Goal: Task Accomplishment & Management: Manage account settings

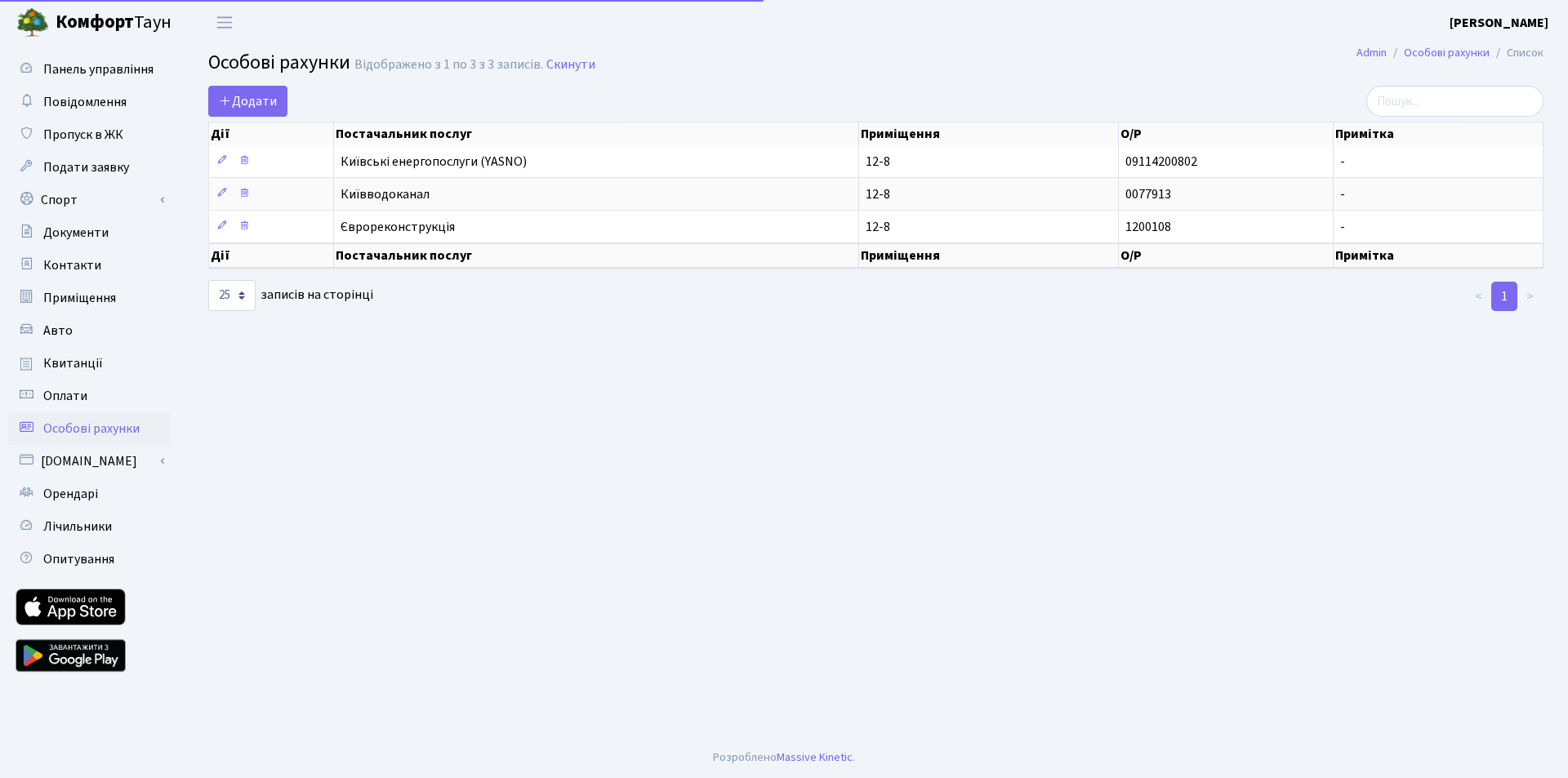
select select "25"
click at [725, 380] on main "Admin Особові рахунки Список Особові рахунки Відображено з 1 по 3 з 3 записів. …" at bounding box center [876, 391] width 1384 height 692
drag, startPoint x: 672, startPoint y: 371, endPoint x: 658, endPoint y: 372, distance: 14.0
click at [671, 371] on main "Admin Особові рахунки Список Особові рахунки Відображено з 1 по 3 з 3 записів. …" at bounding box center [876, 391] width 1384 height 692
click at [84, 127] on span "Пропуск в ЖК" at bounding box center [84, 134] width 80 height 18
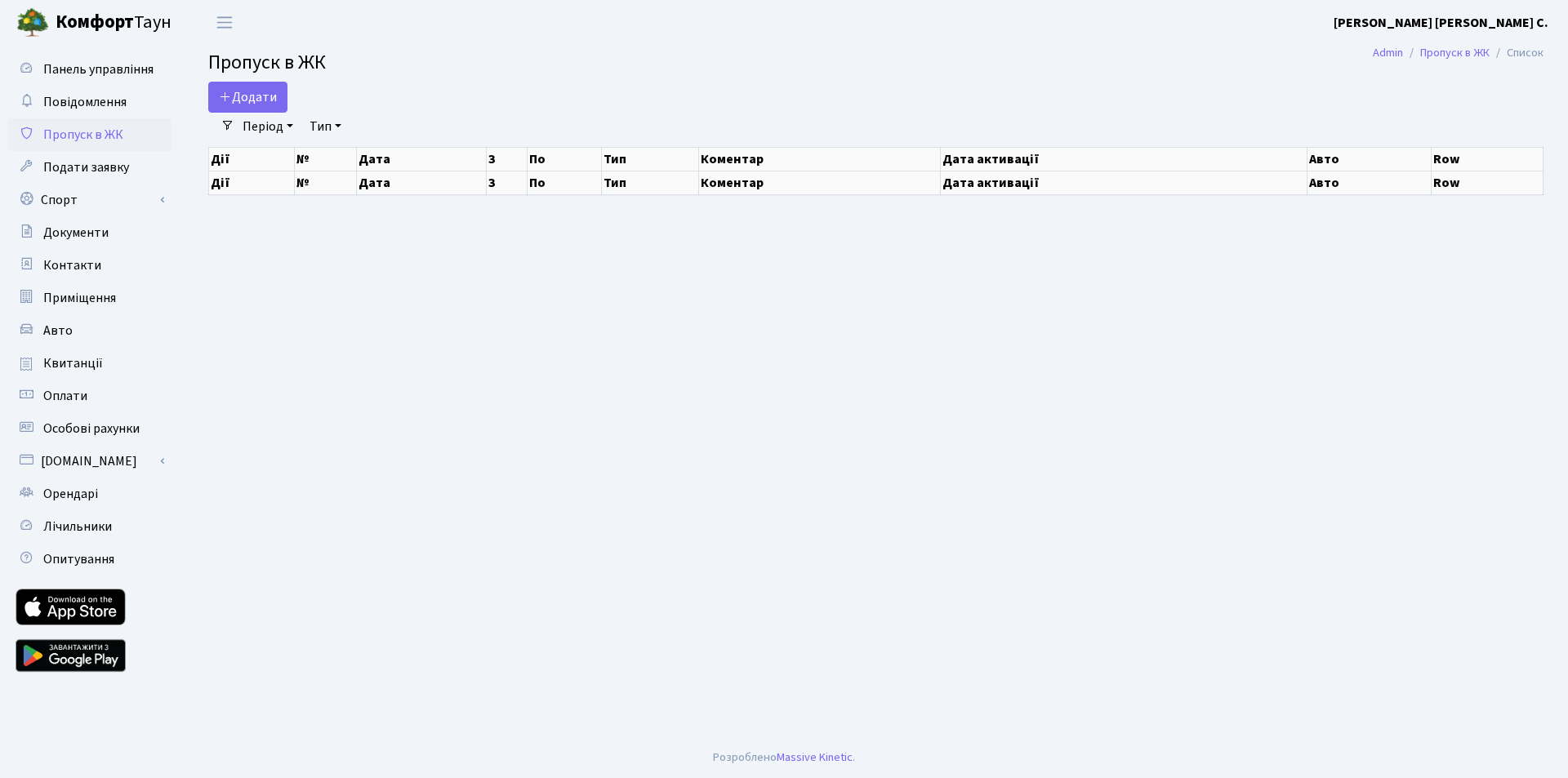
select select "25"
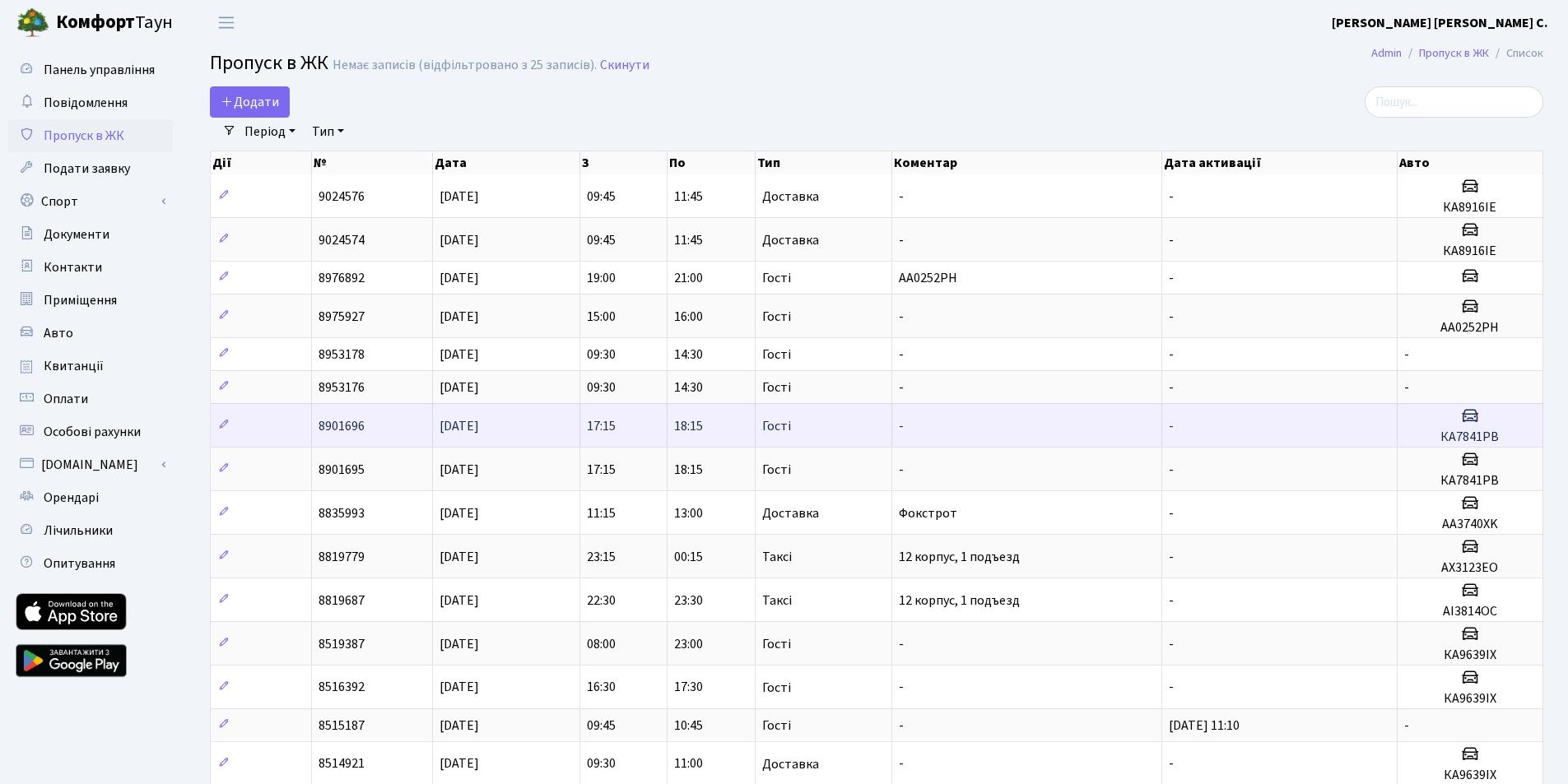
drag, startPoint x: 305, startPoint y: 239, endPoint x: 1091, endPoint y: 404, distance: 803.1
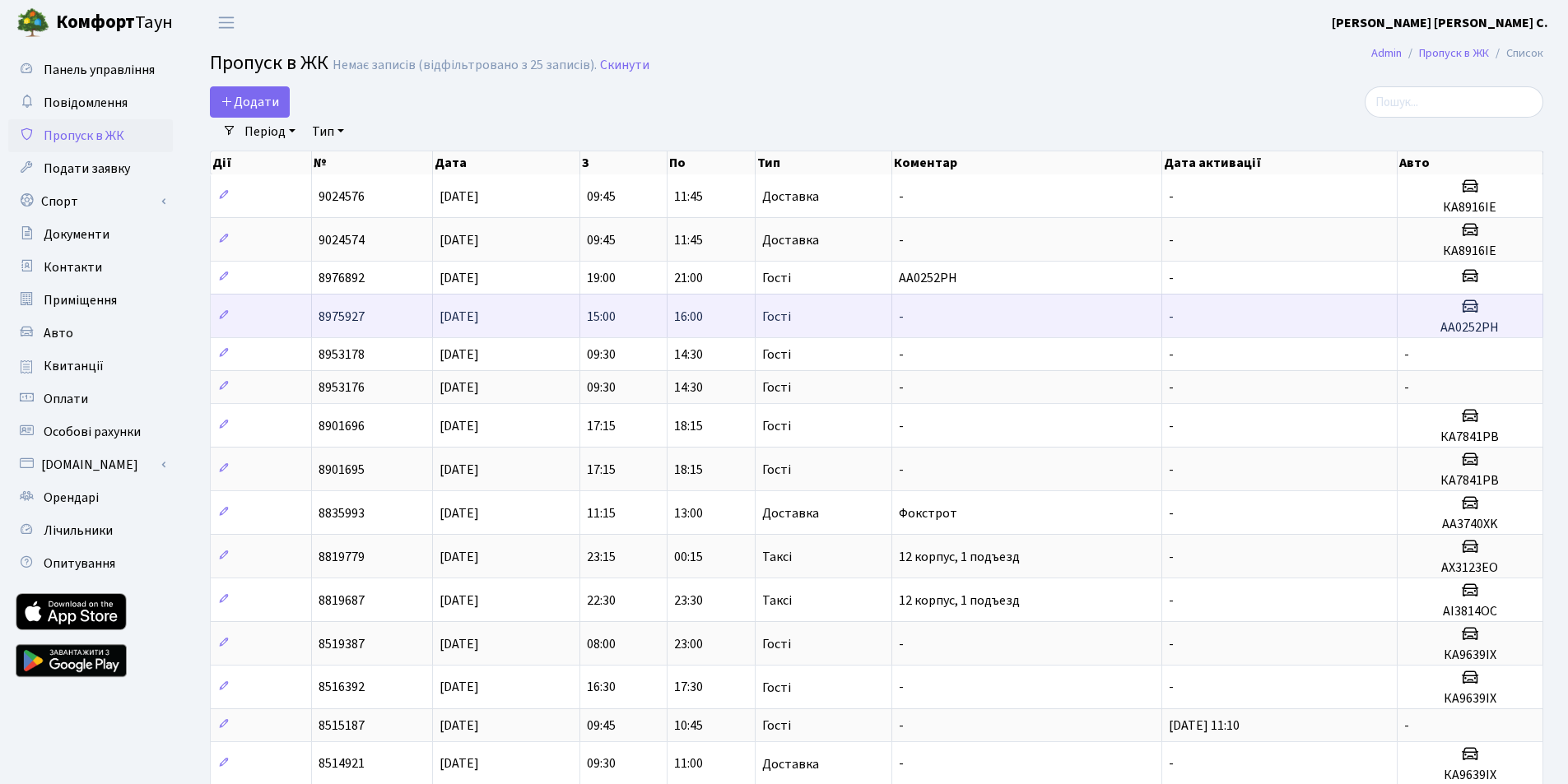
drag, startPoint x: 1091, startPoint y: 404, endPoint x: 1164, endPoint y: 332, distance: 102.5
click at [1164, 332] on td "-" at bounding box center [1280, 315] width 235 height 44
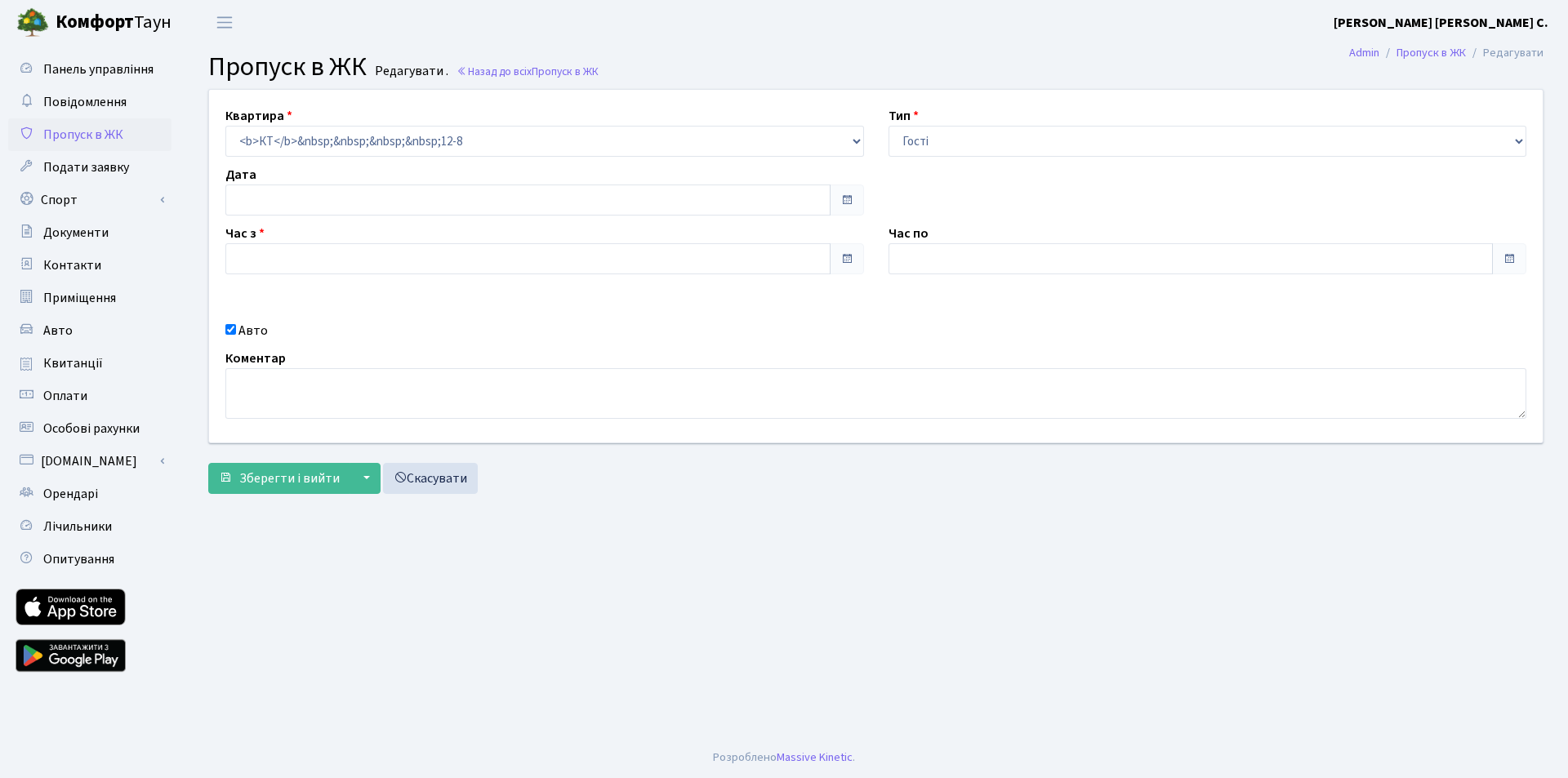
type input "15:00"
type input "16:00"
checkbox input "true"
click at [96, 126] on span "Пропуск в ЖК" at bounding box center [84, 134] width 80 height 18
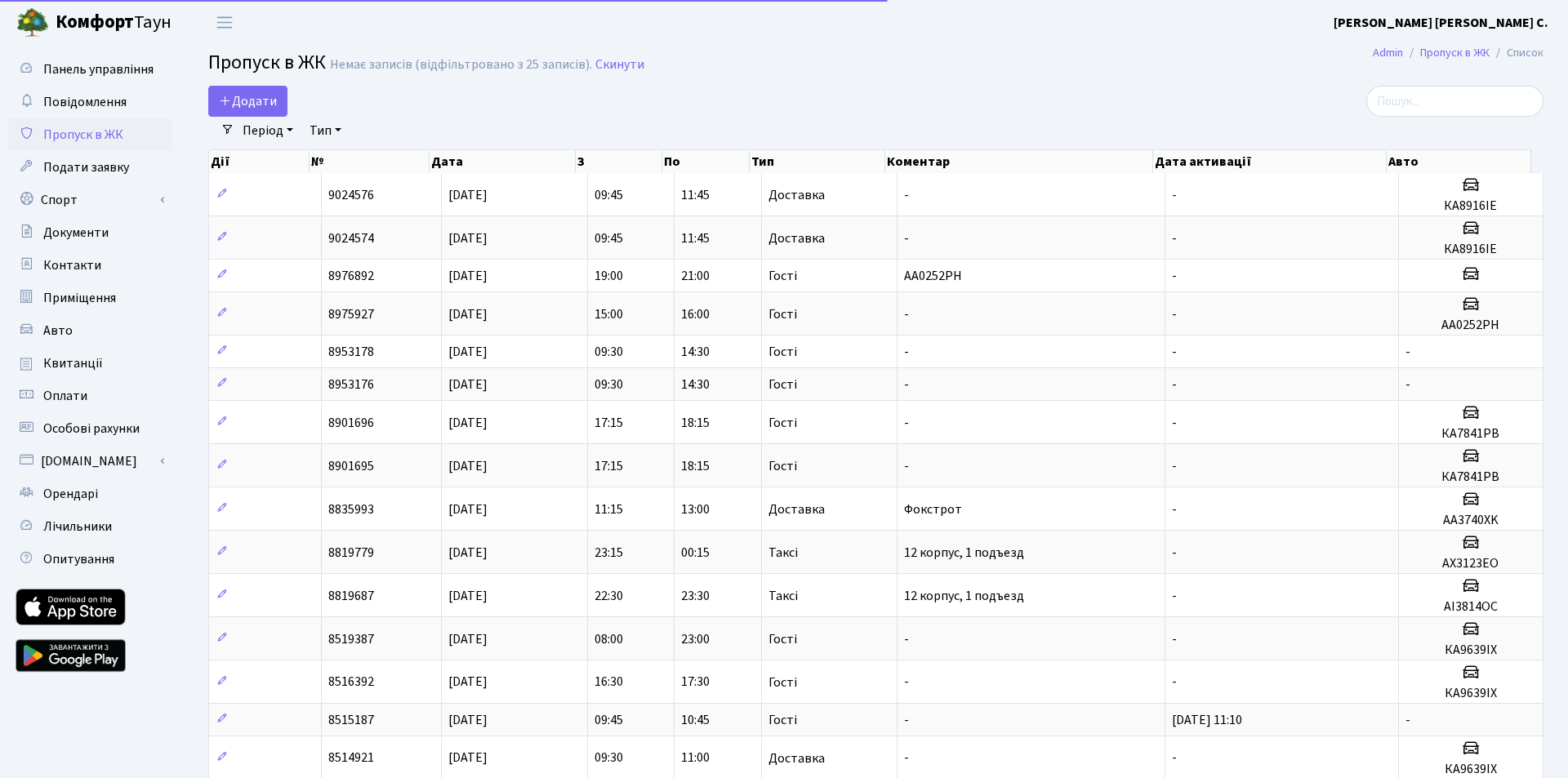
select select "25"
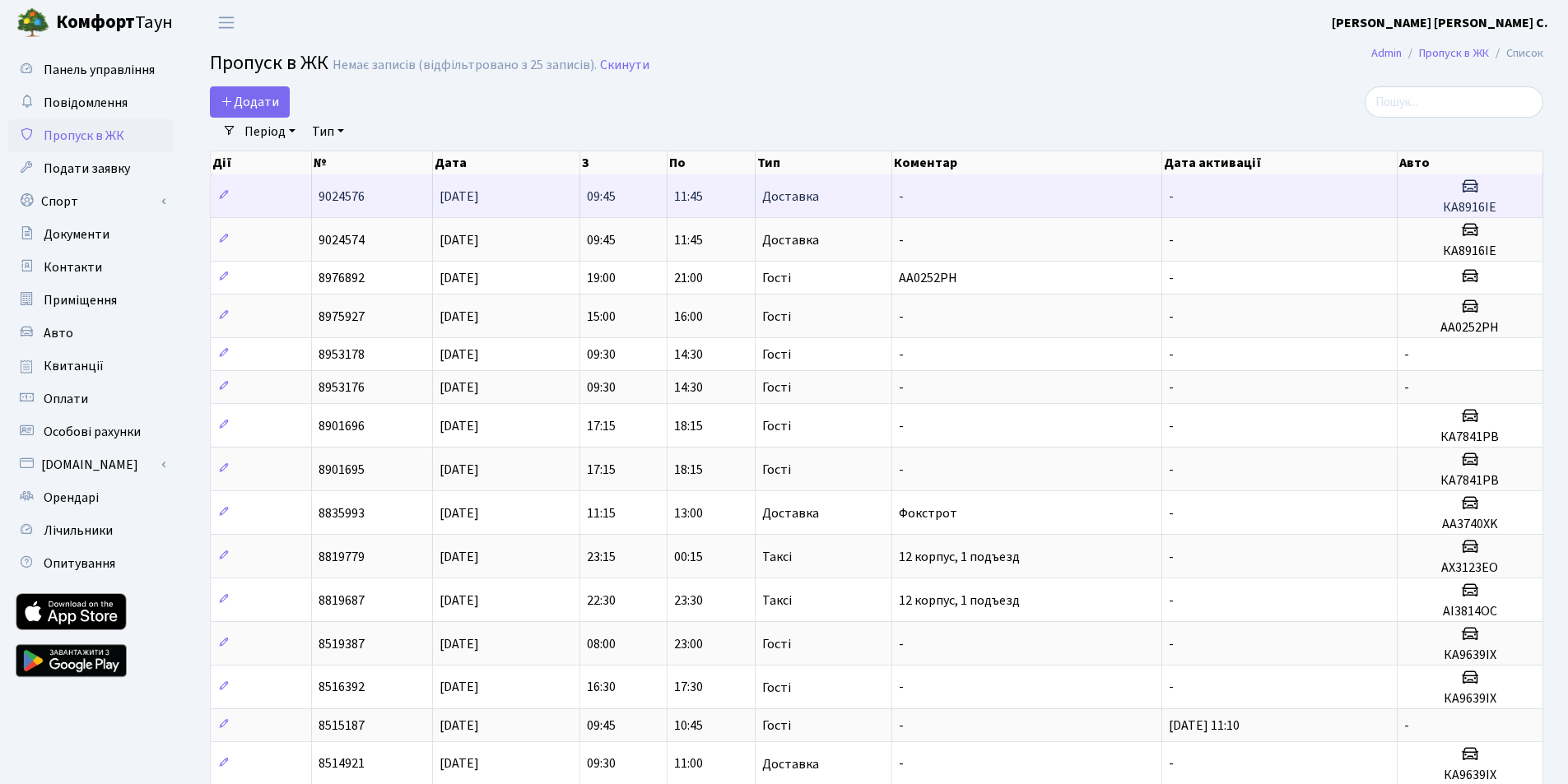
click at [805, 201] on span "Доставка" at bounding box center [790, 196] width 57 height 13
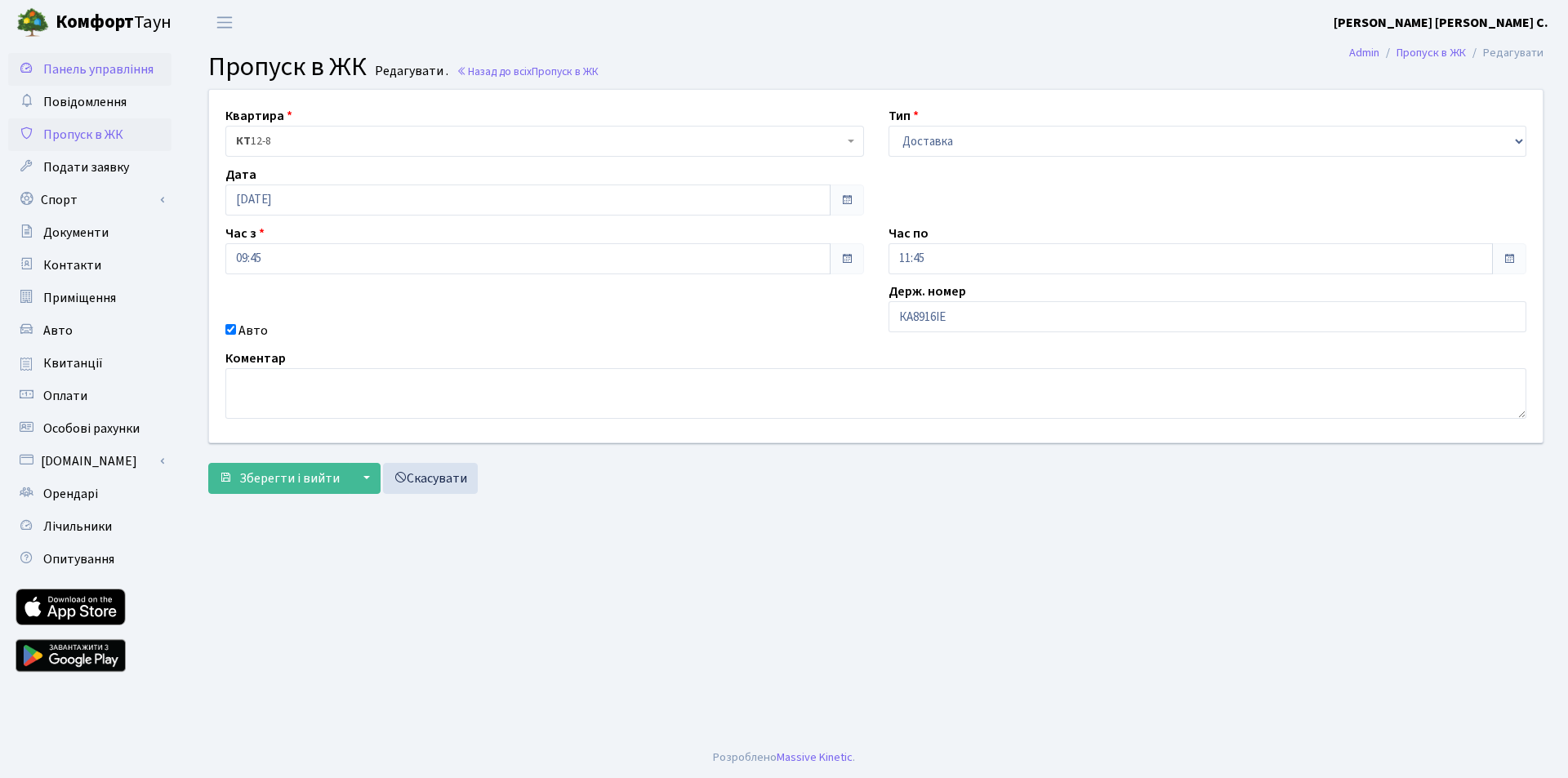
click at [68, 64] on span "Панель управління" at bounding box center [98, 69] width 110 height 18
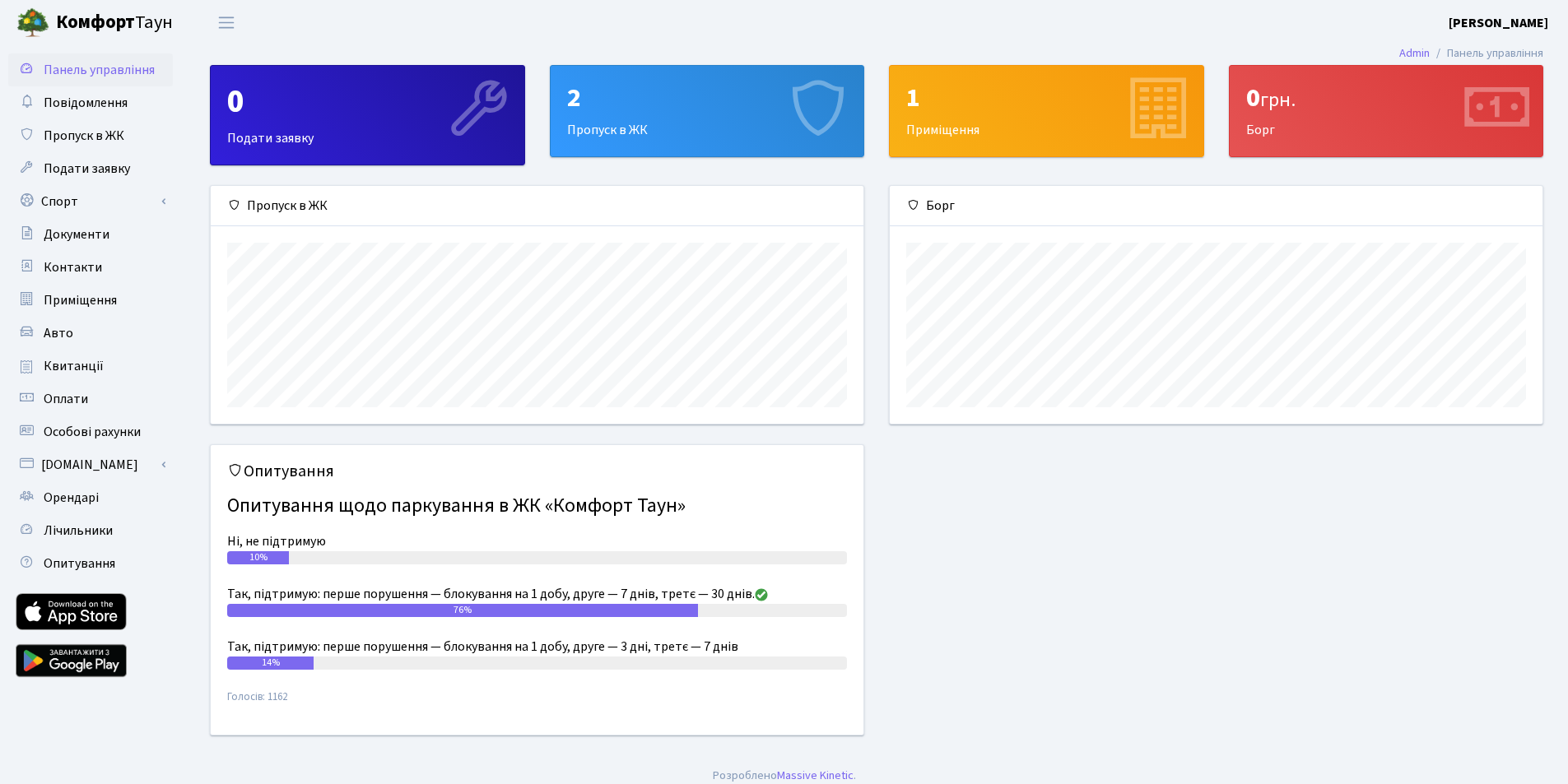
scroll to position [238, 653]
